Goal: Transaction & Acquisition: Subscribe to service/newsletter

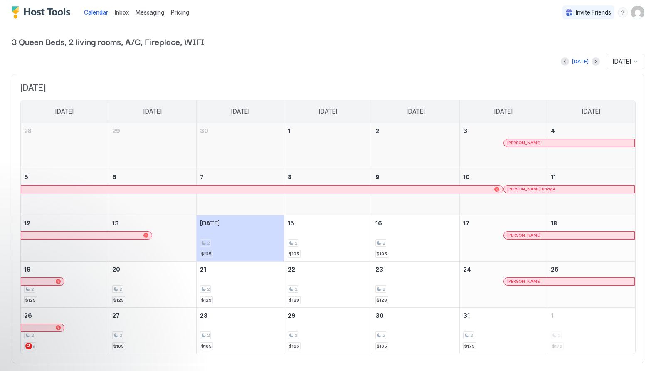
click at [181, 12] on span "Pricing" at bounding box center [180, 12] width 18 height 7
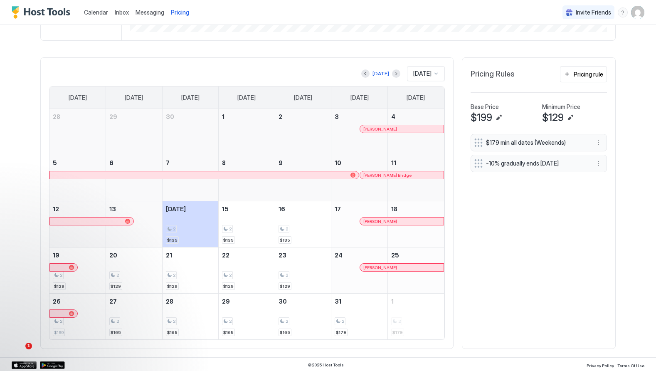
scroll to position [223, 0]
click at [392, 72] on button "Next month" at bounding box center [396, 72] width 8 height 8
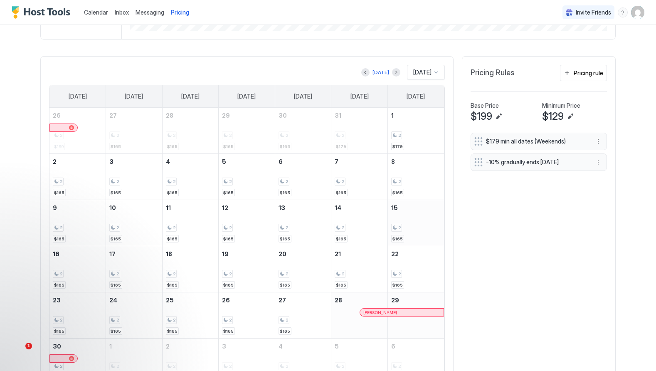
click at [429, 217] on div "2 $165" at bounding box center [415, 222] width 49 height 39
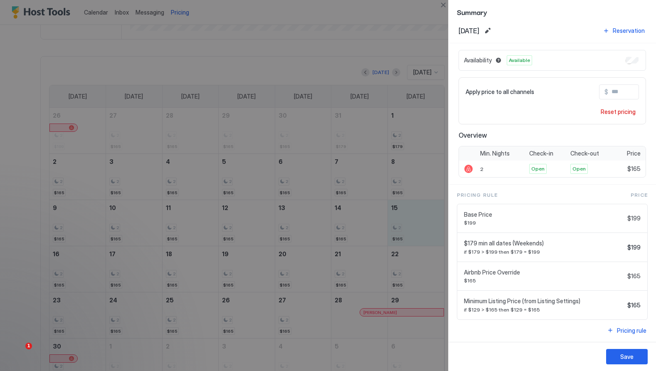
scroll to position [6, 0]
